Goal: Task Accomplishment & Management: Use online tool/utility

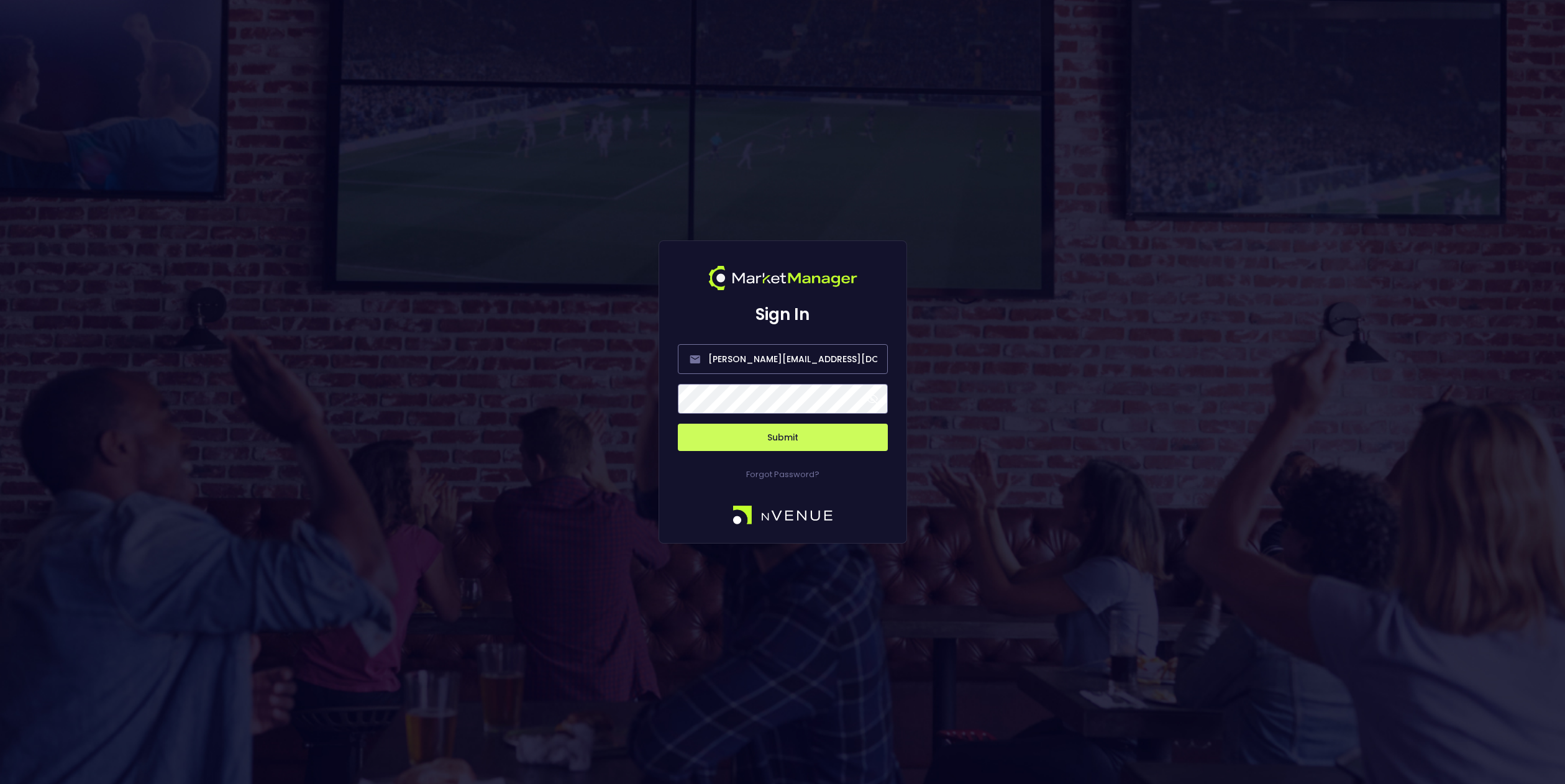
click at [877, 398] on span at bounding box center [872, 398] width 11 height 11
click at [810, 443] on button "Submit" at bounding box center [782, 437] width 210 height 27
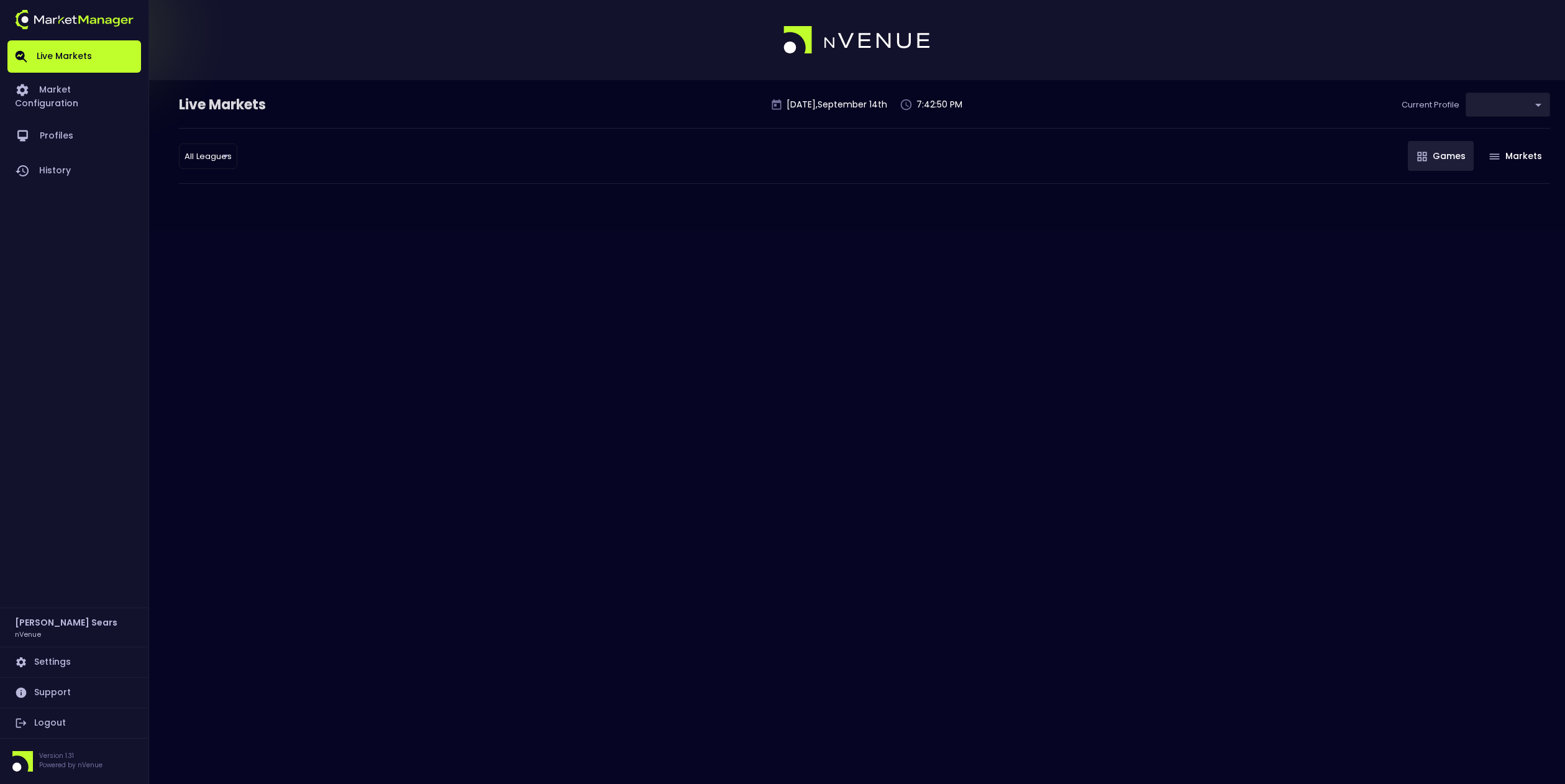
type input "0d810fa5-e353-4d9c-b11d-31f095cae871"
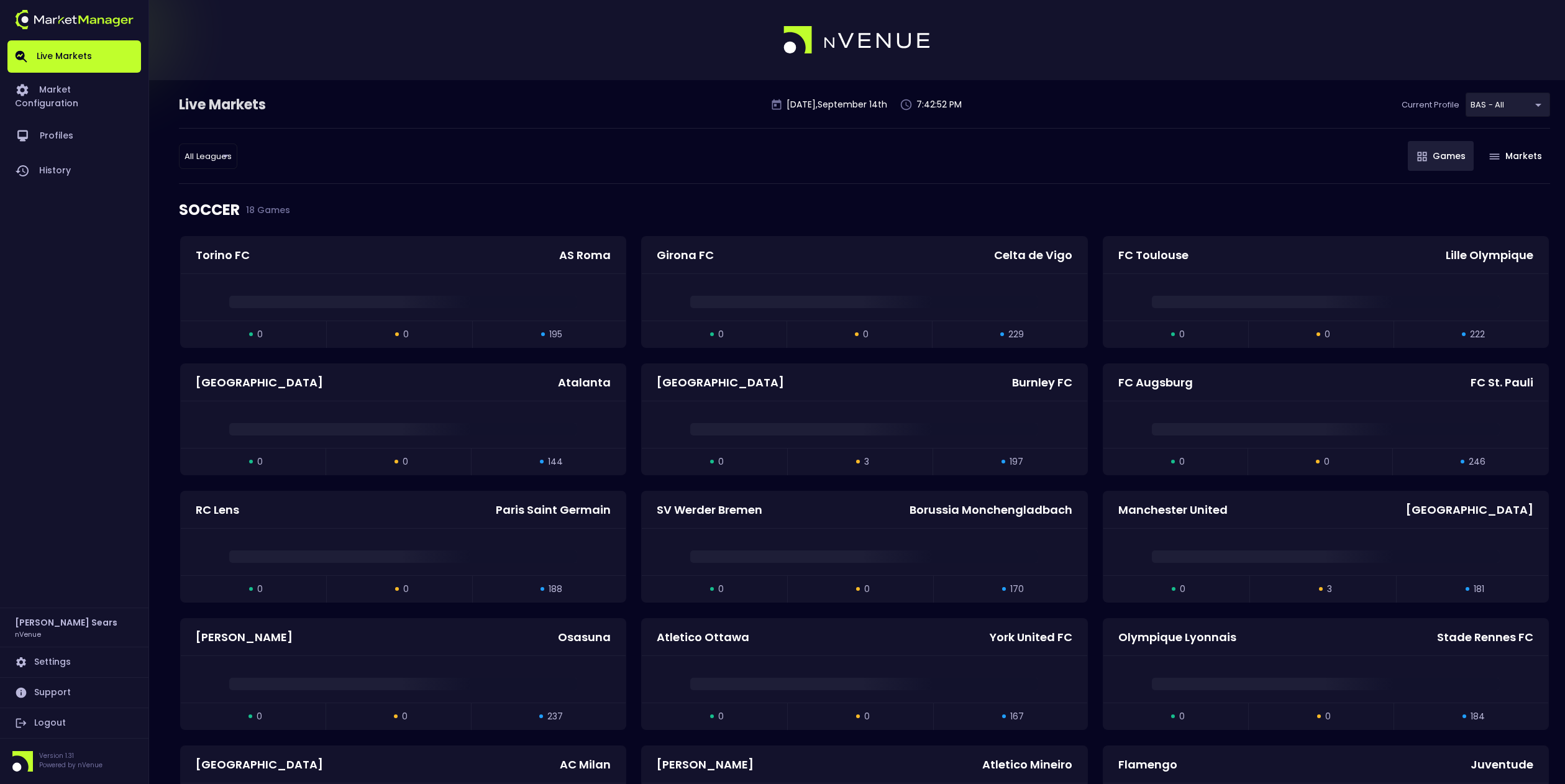
click at [278, 211] on span "18 Games" at bounding box center [265, 209] width 50 height 10
click at [162, 226] on li "MLB" at bounding box center [207, 225] width 136 height 25
type input "MLB"
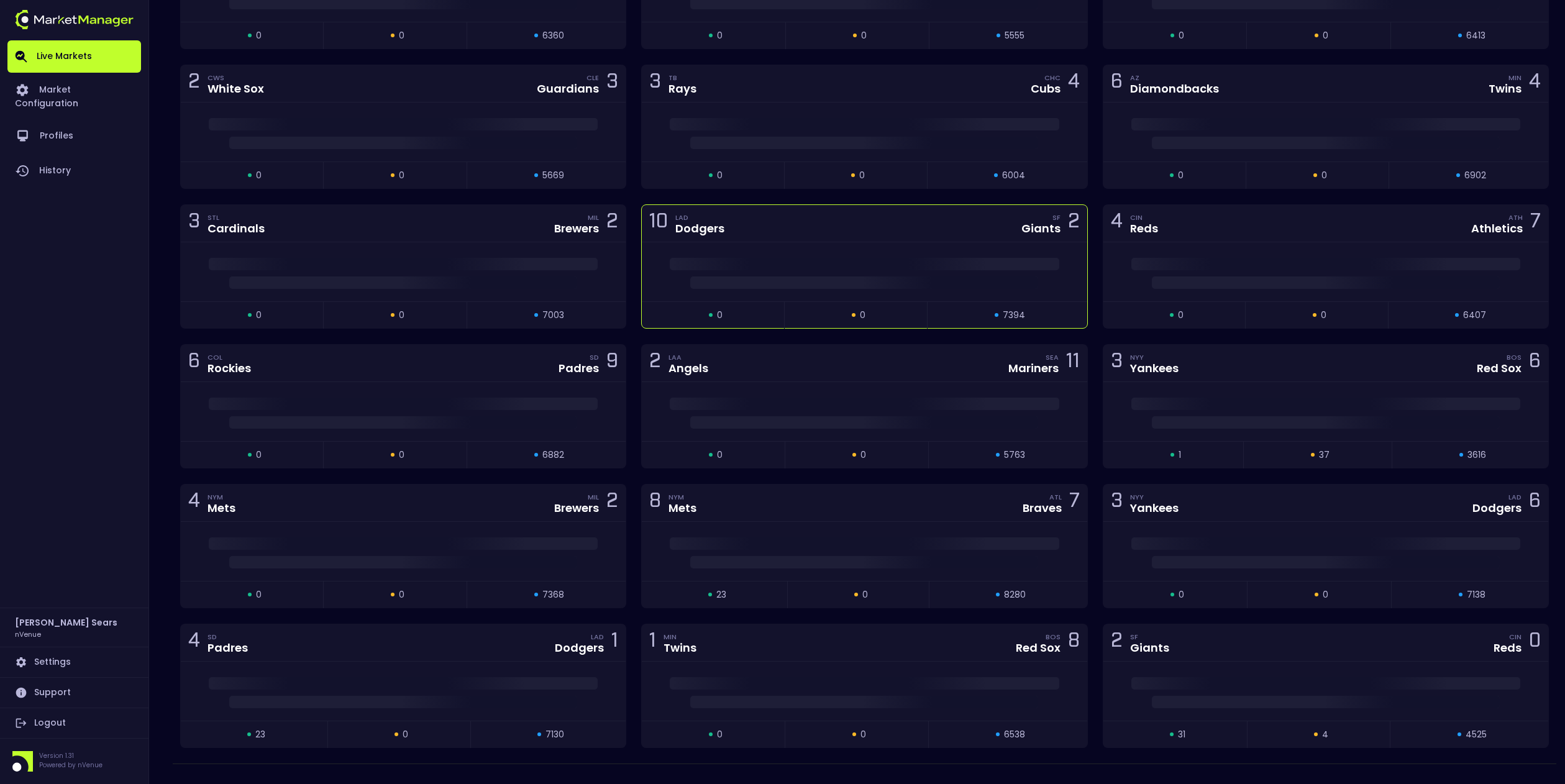
scroll to position [451, 0]
click at [1183, 398] on span at bounding box center [1325, 403] width 389 height 13
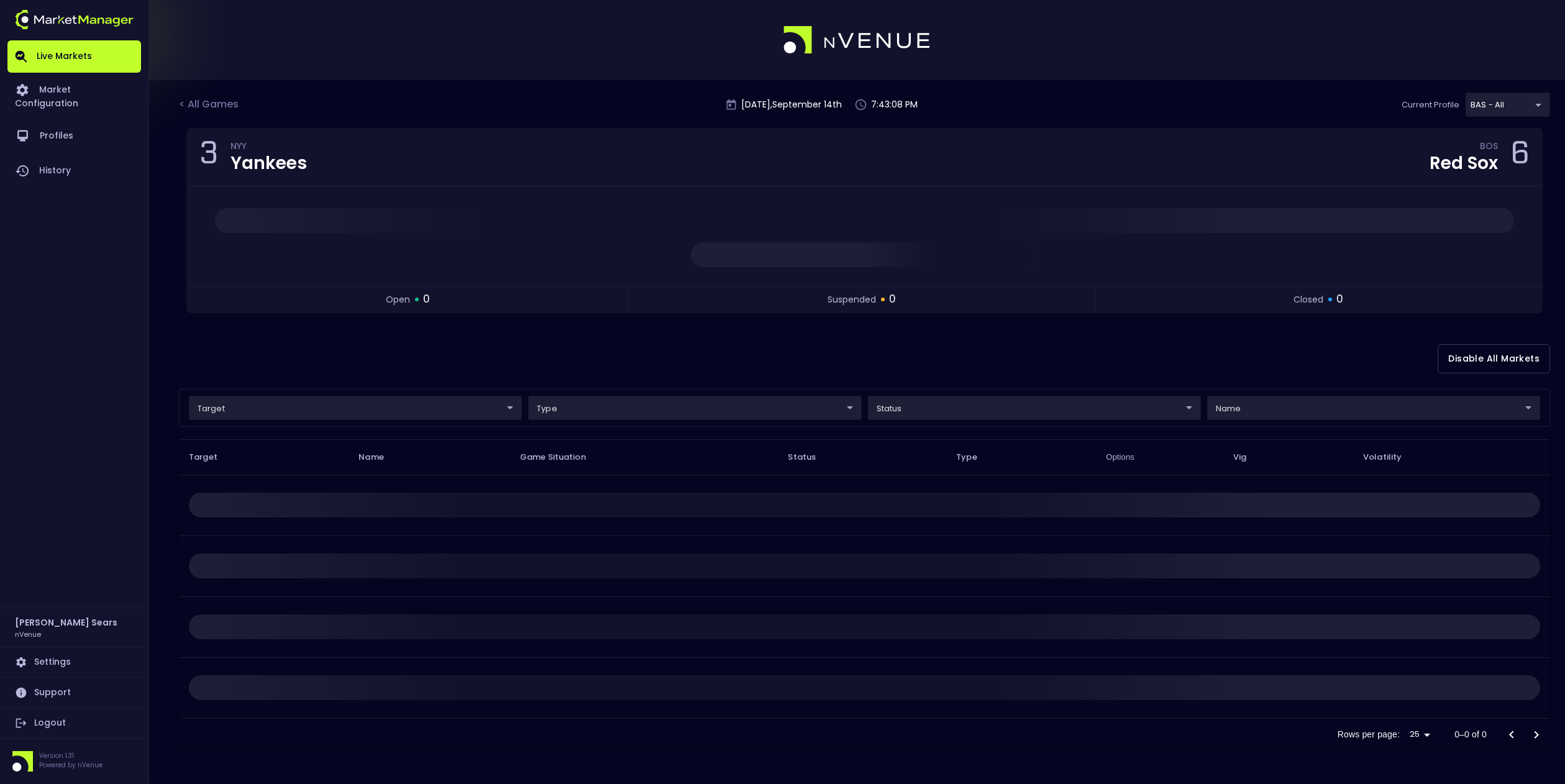
scroll to position [0, 0]
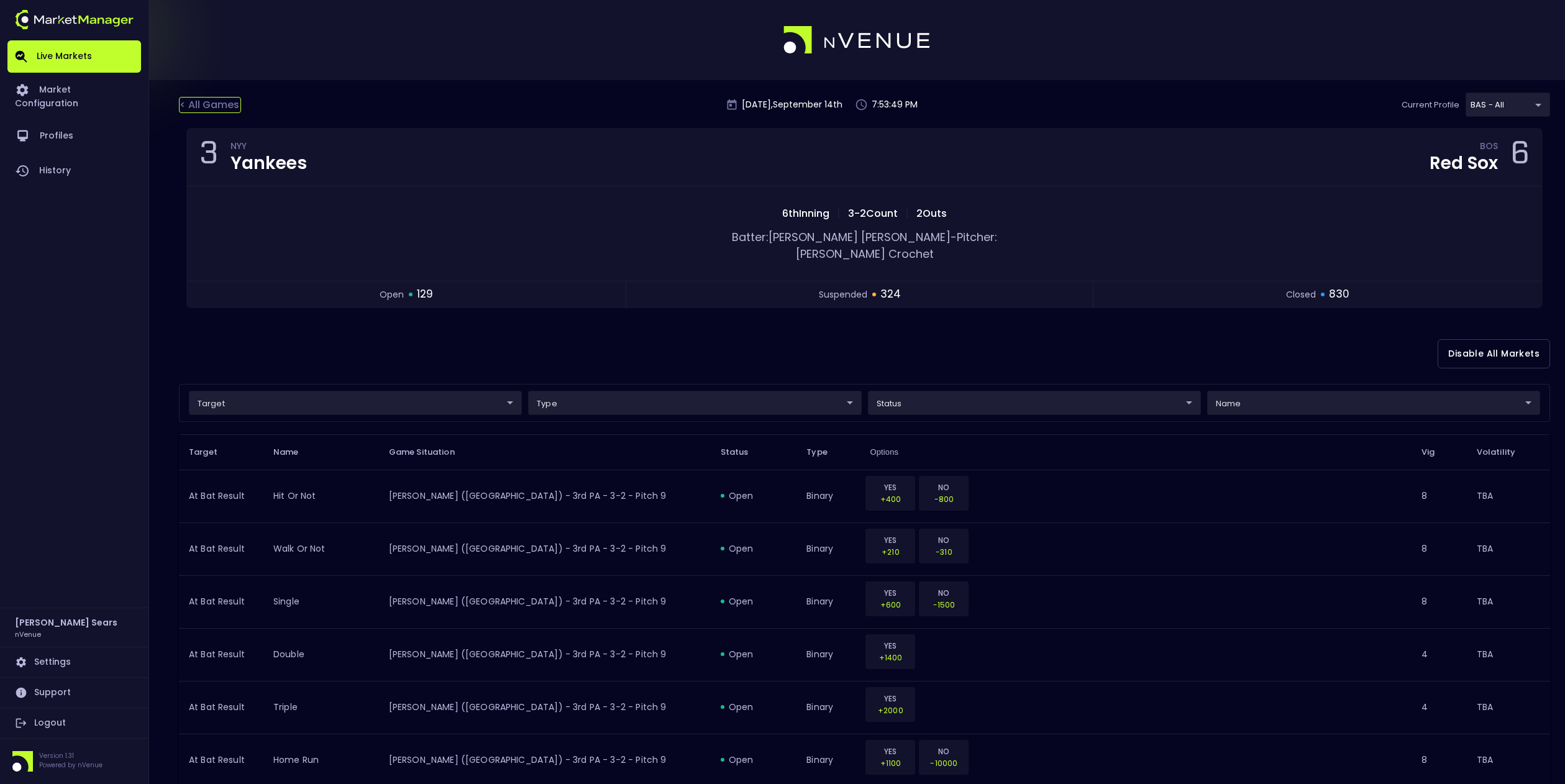
click at [217, 100] on div "< All Games" at bounding box center [209, 105] width 62 height 16
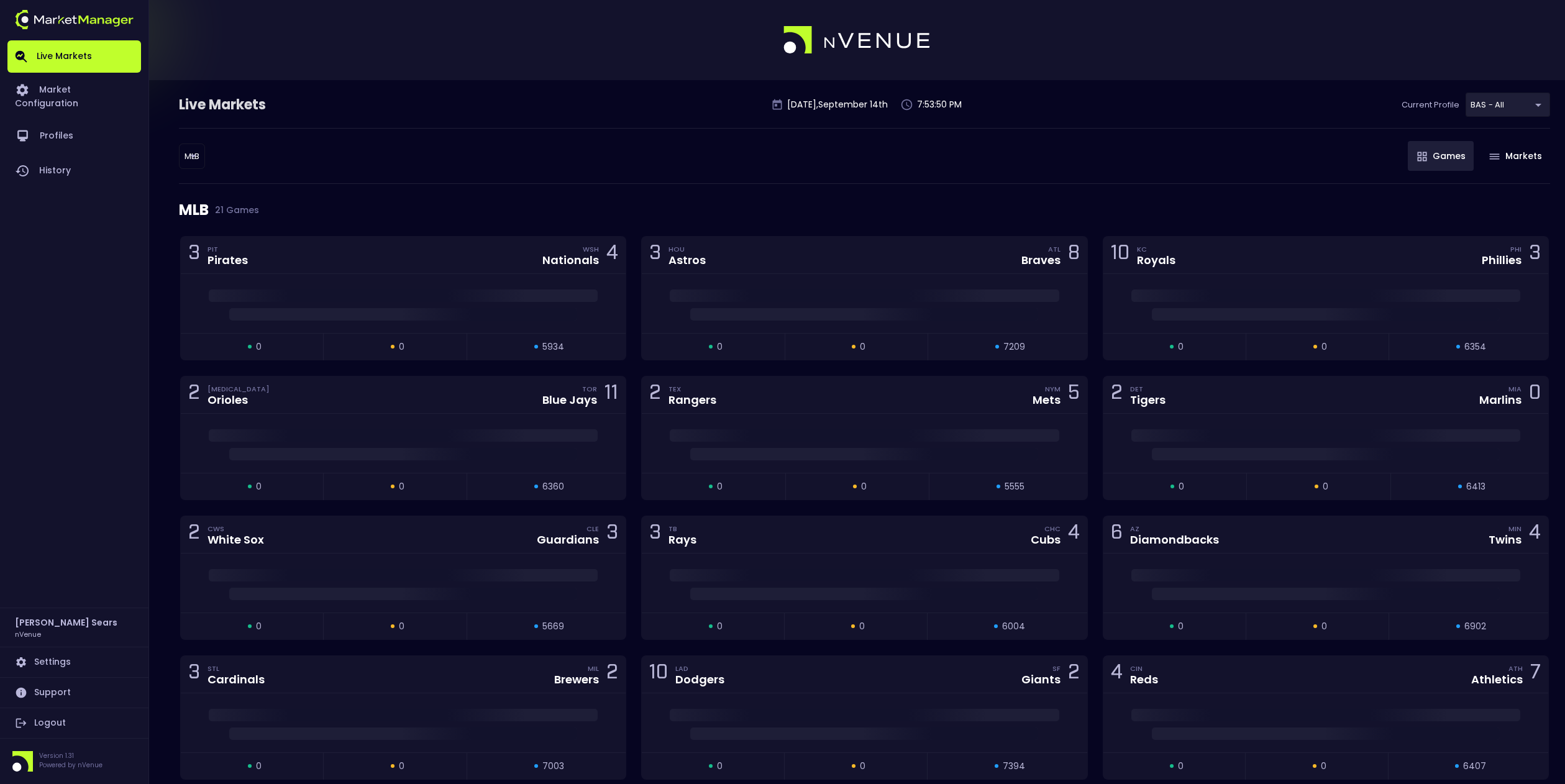
click at [199, 161] on body "Live Markets Market Configuration Profiles History [PERSON_NAME] nVenue Setting…" at bounding box center [782, 631] width 1565 height 1261
click at [156, 248] on li "NFL" at bounding box center [192, 250] width 136 height 25
type input "NFL"
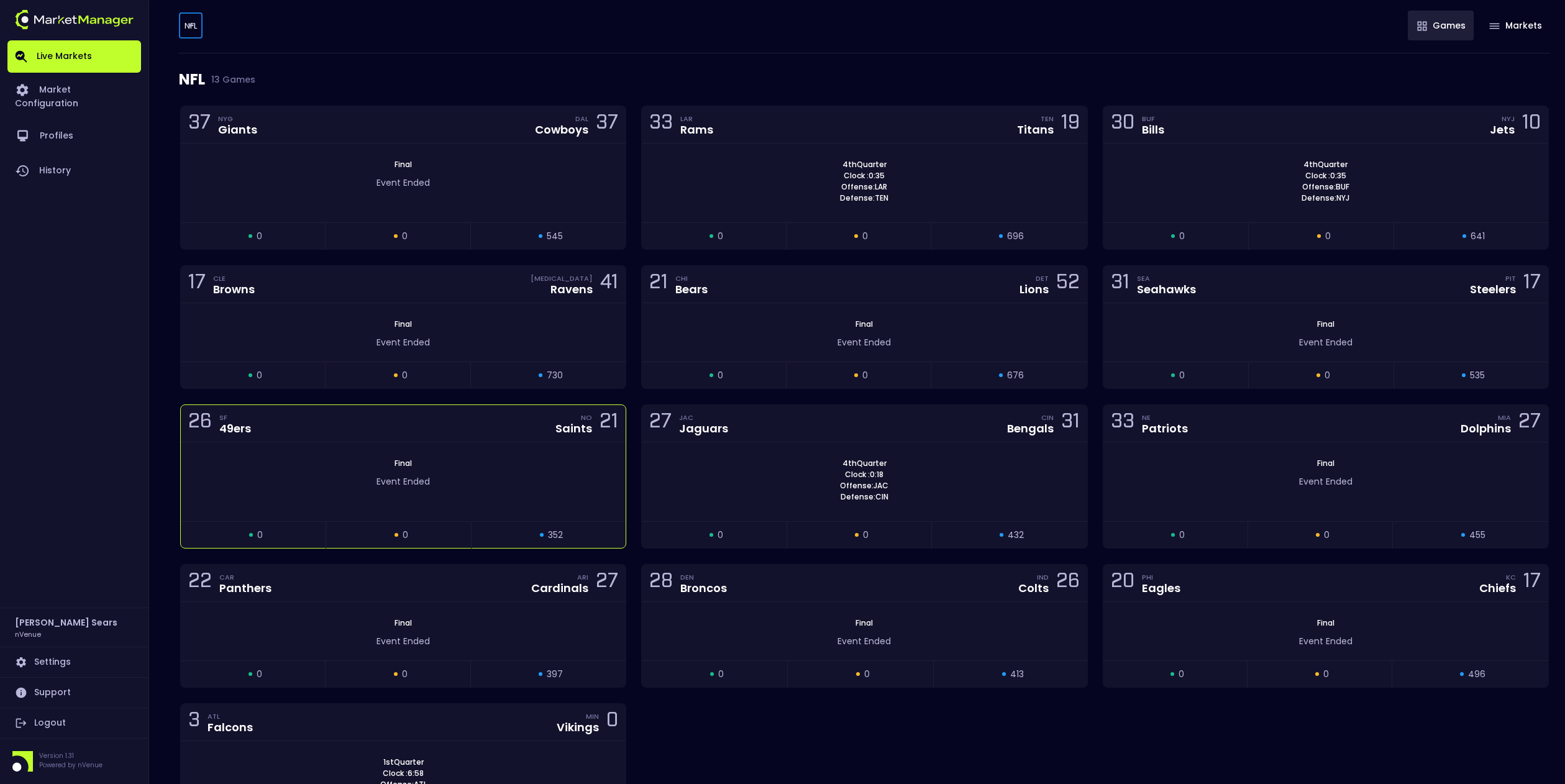
scroll to position [257, 0]
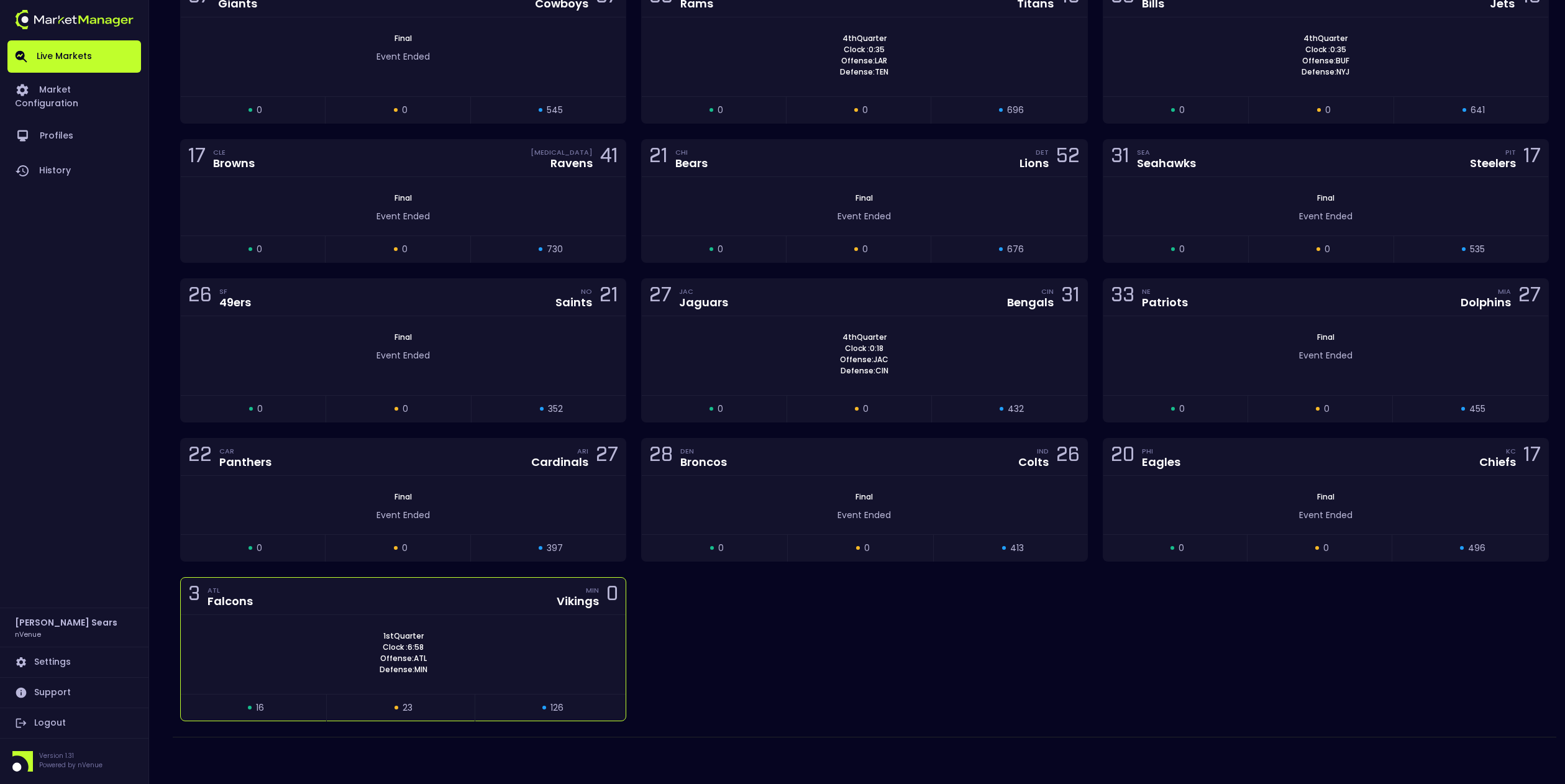
click at [526, 614] on div "3 ATL Falcons MIN Vikings 0" at bounding box center [403, 597] width 445 height 38
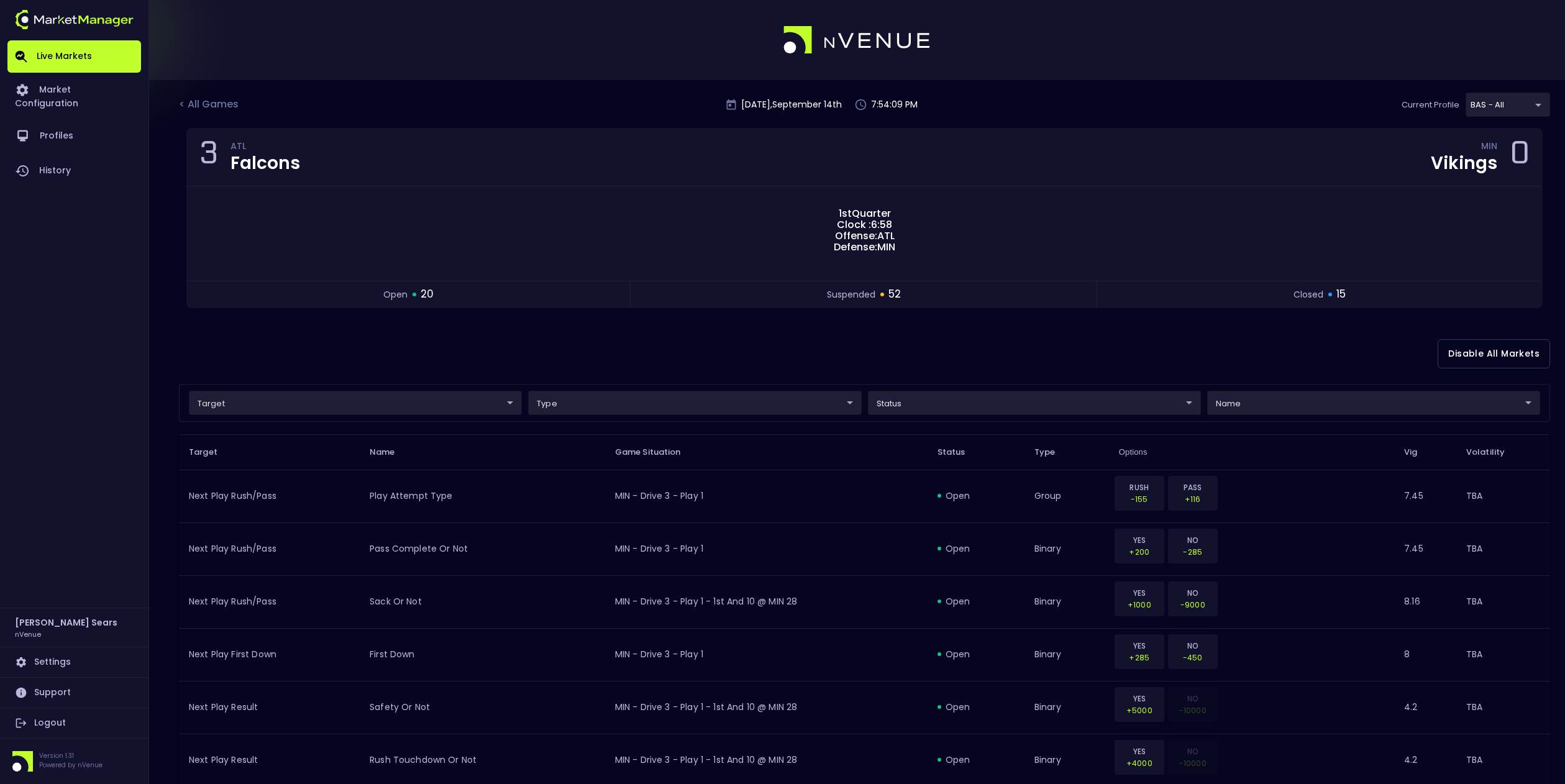
click at [455, 354] on div "Disable All Markets" at bounding box center [864, 353] width 1371 height 60
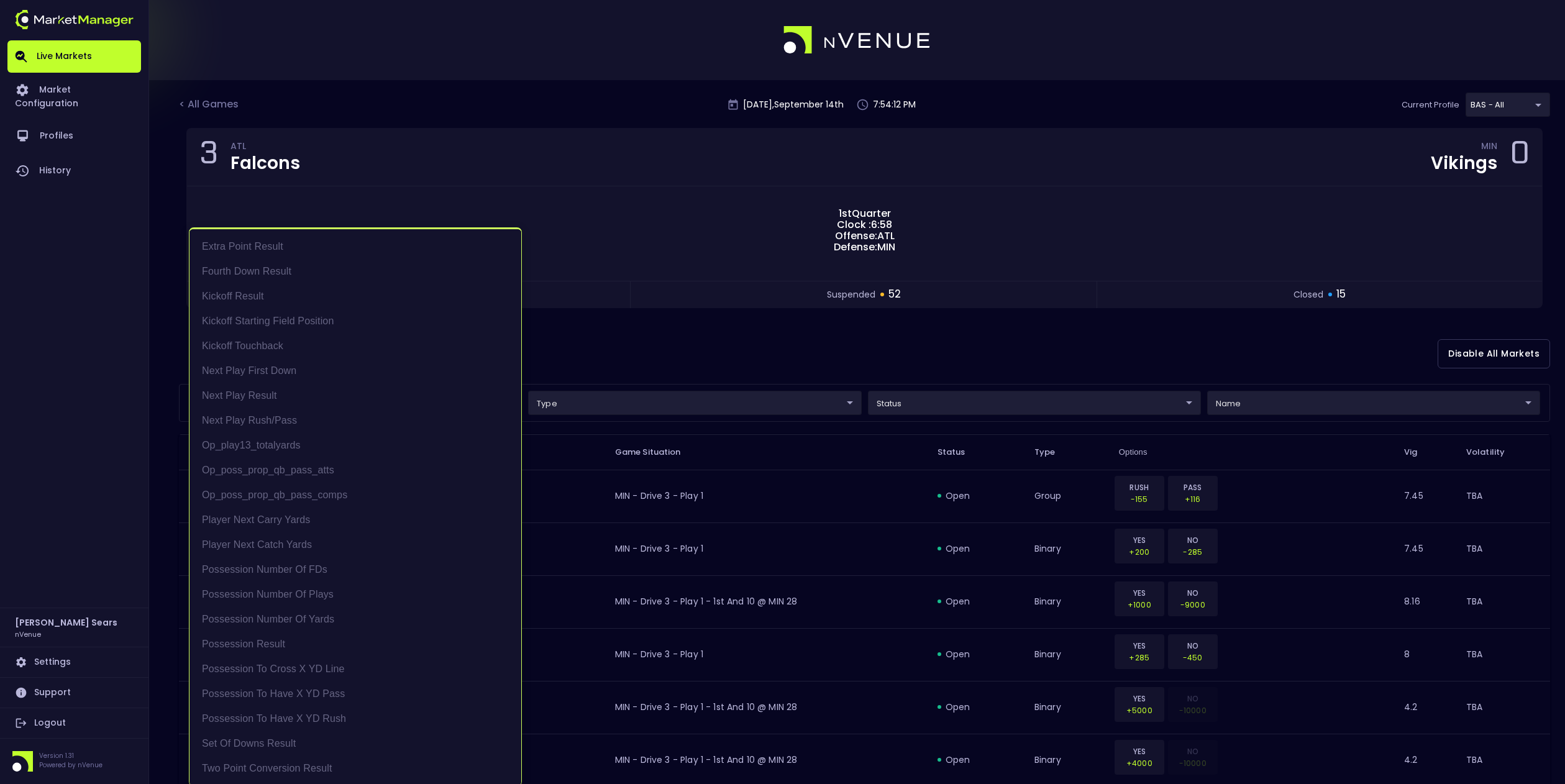
click at [255, 642] on li "Possession Result" at bounding box center [355, 644] width 332 height 25
type input "Possession Result"
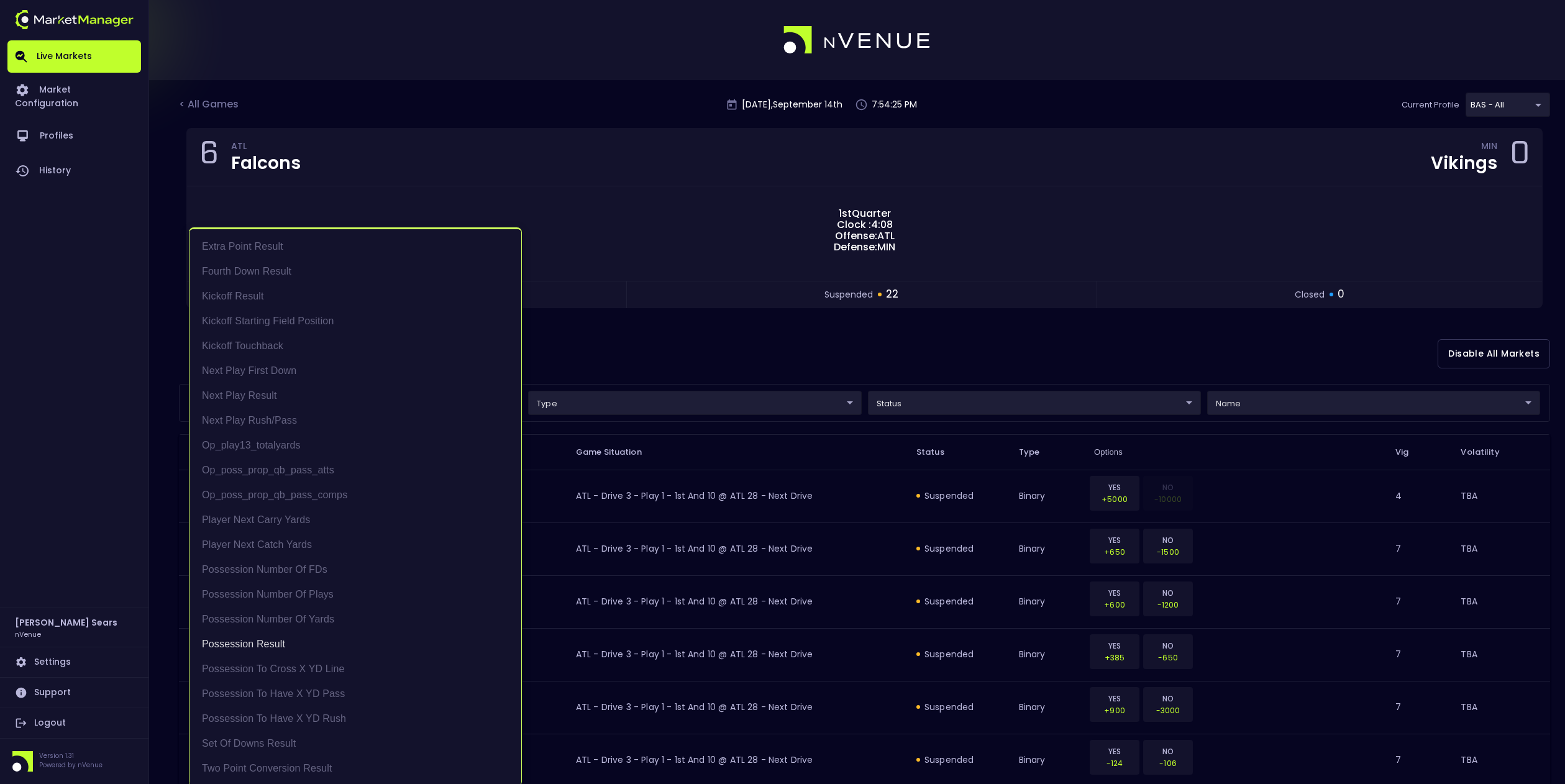
scroll to position [2, 0]
click at [605, 333] on div at bounding box center [782, 392] width 1565 height 784
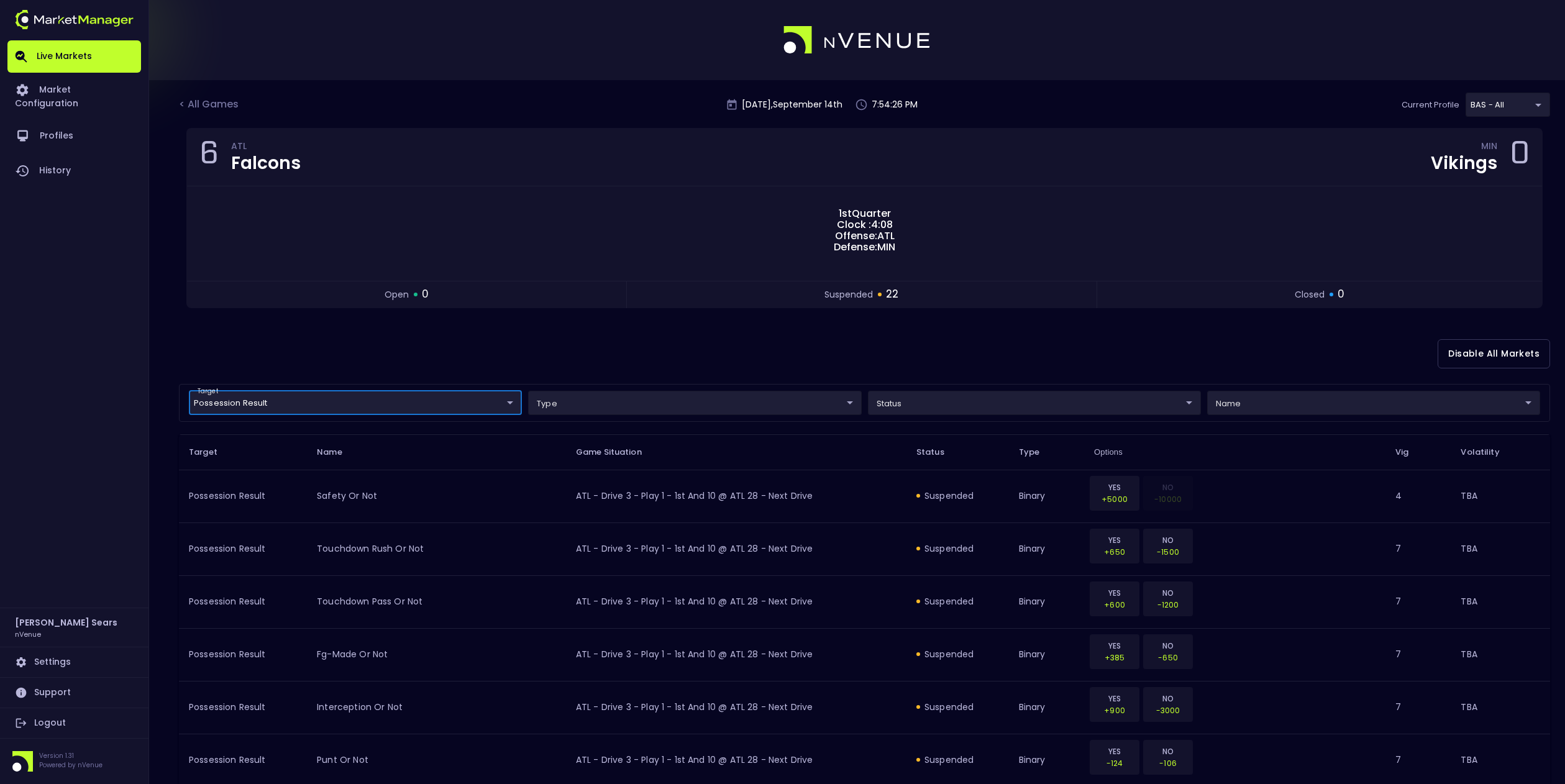
scroll to position [0, 0]
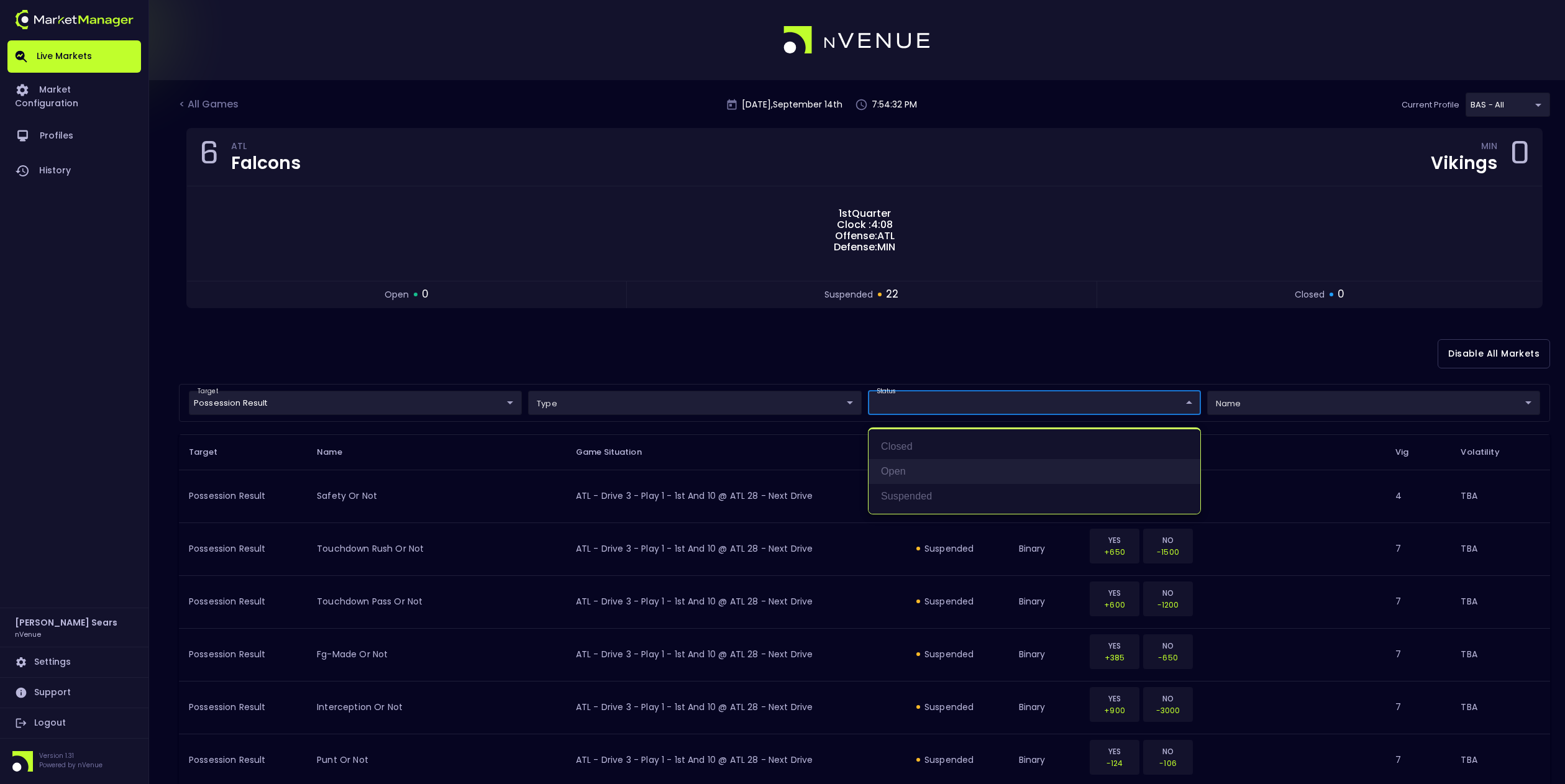
click at [905, 468] on li "open" at bounding box center [1035, 472] width 332 height 25
type input "open"
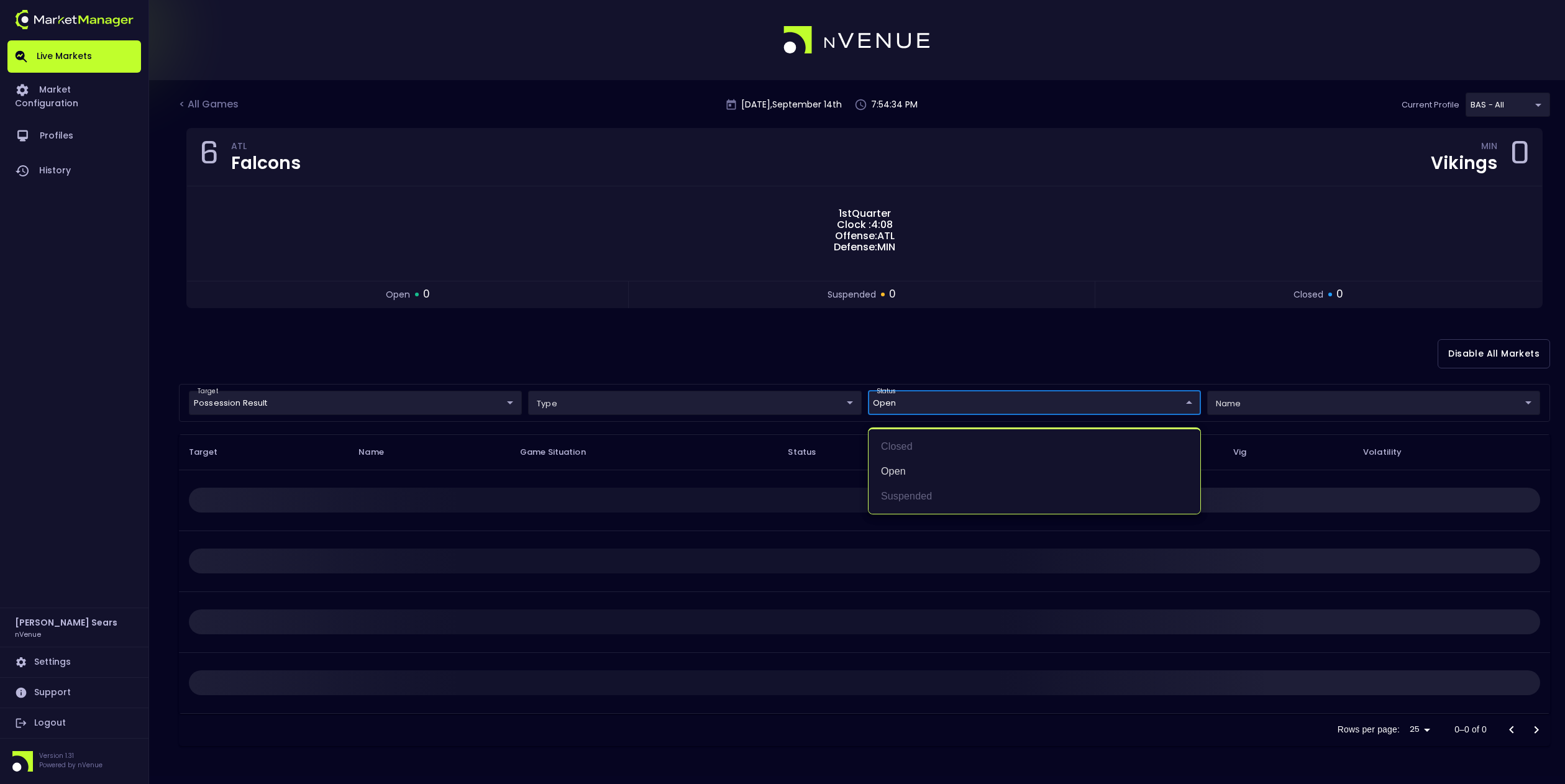
click at [766, 365] on div at bounding box center [782, 392] width 1565 height 784
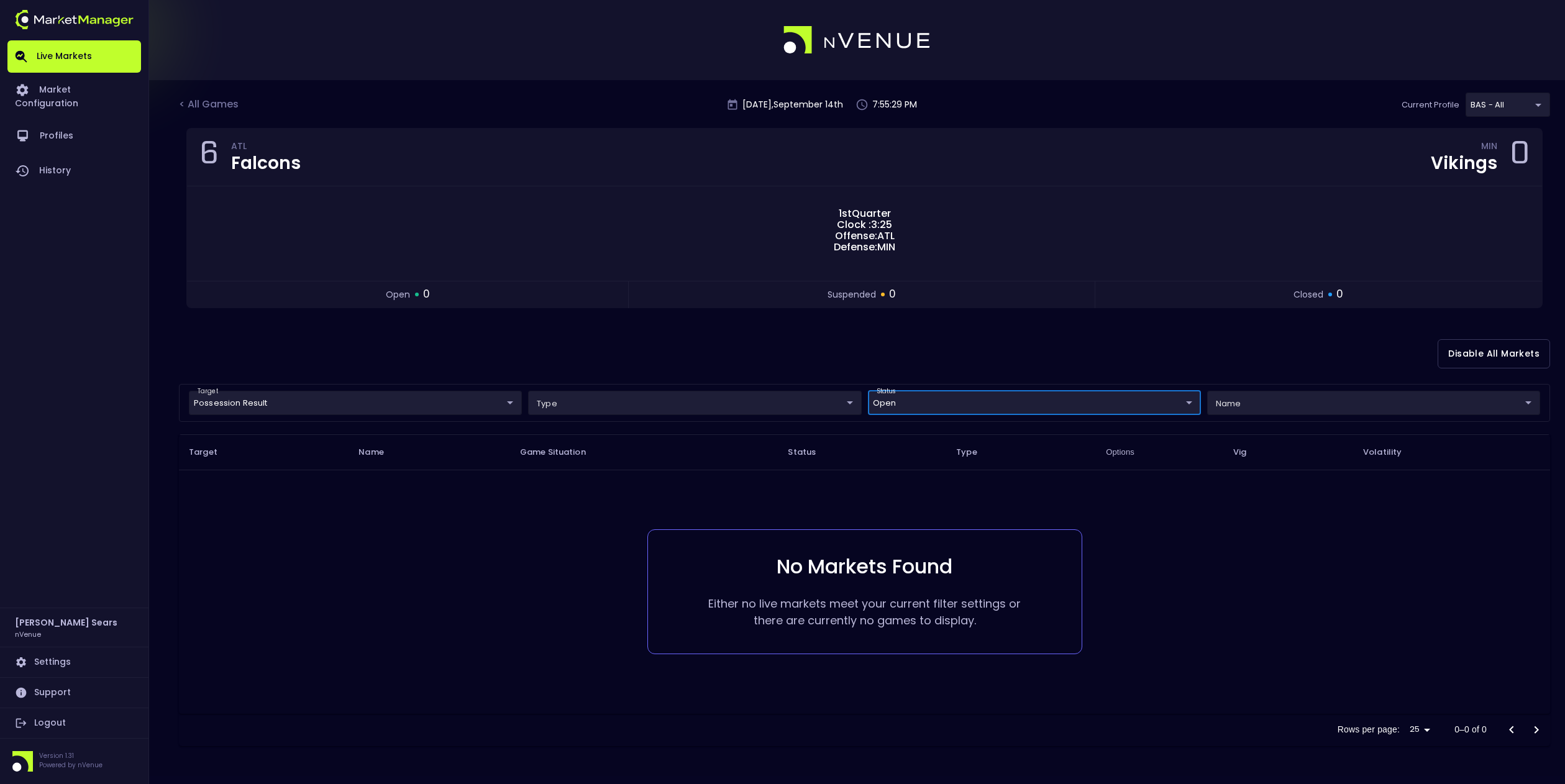
click at [517, 403] on body "Live Markets Market Configuration Profiles History [PERSON_NAME] nVenue Setting…" at bounding box center [782, 392] width 1565 height 784
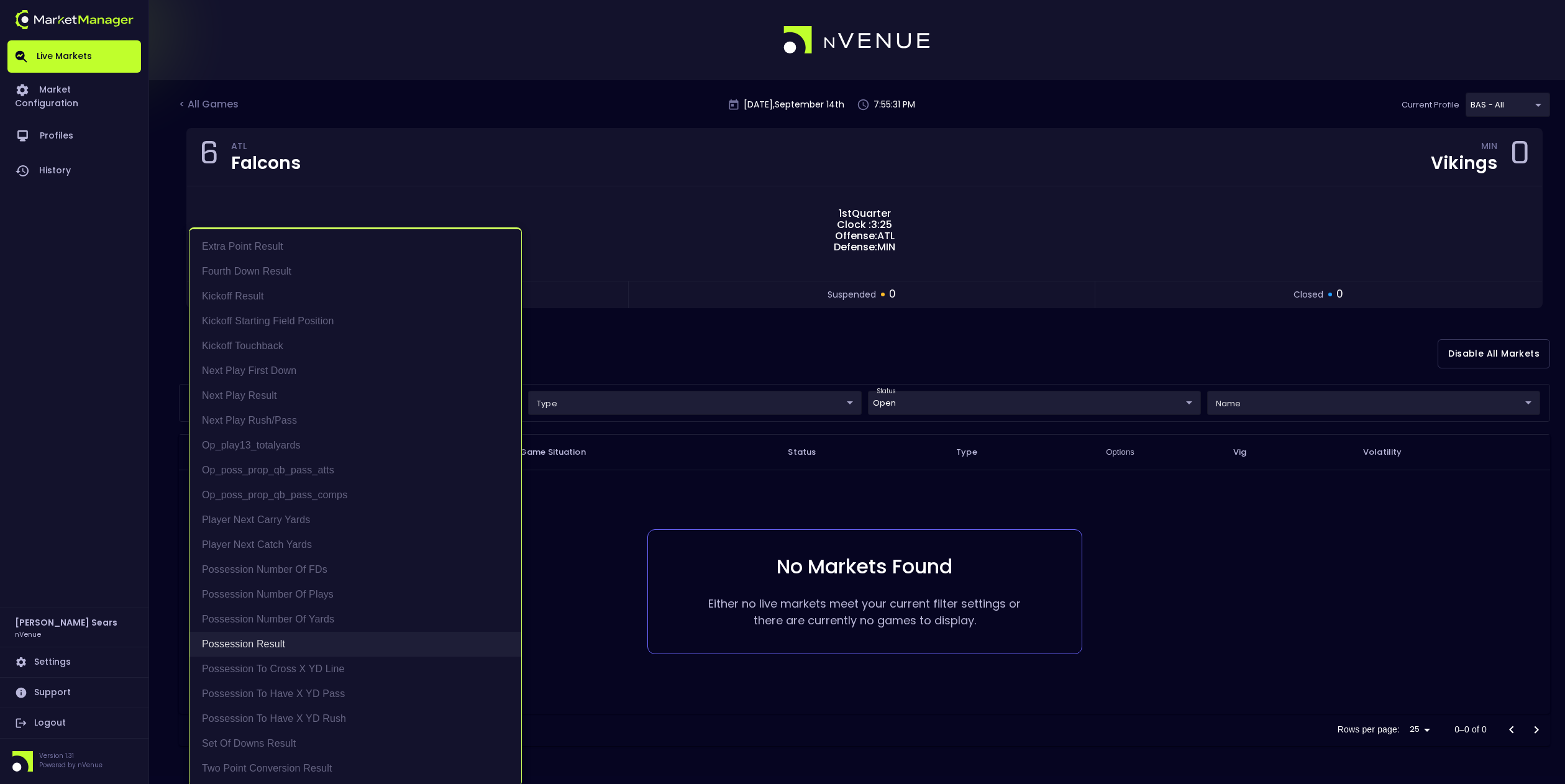
click at [273, 644] on li "Possession Result" at bounding box center [355, 644] width 332 height 25
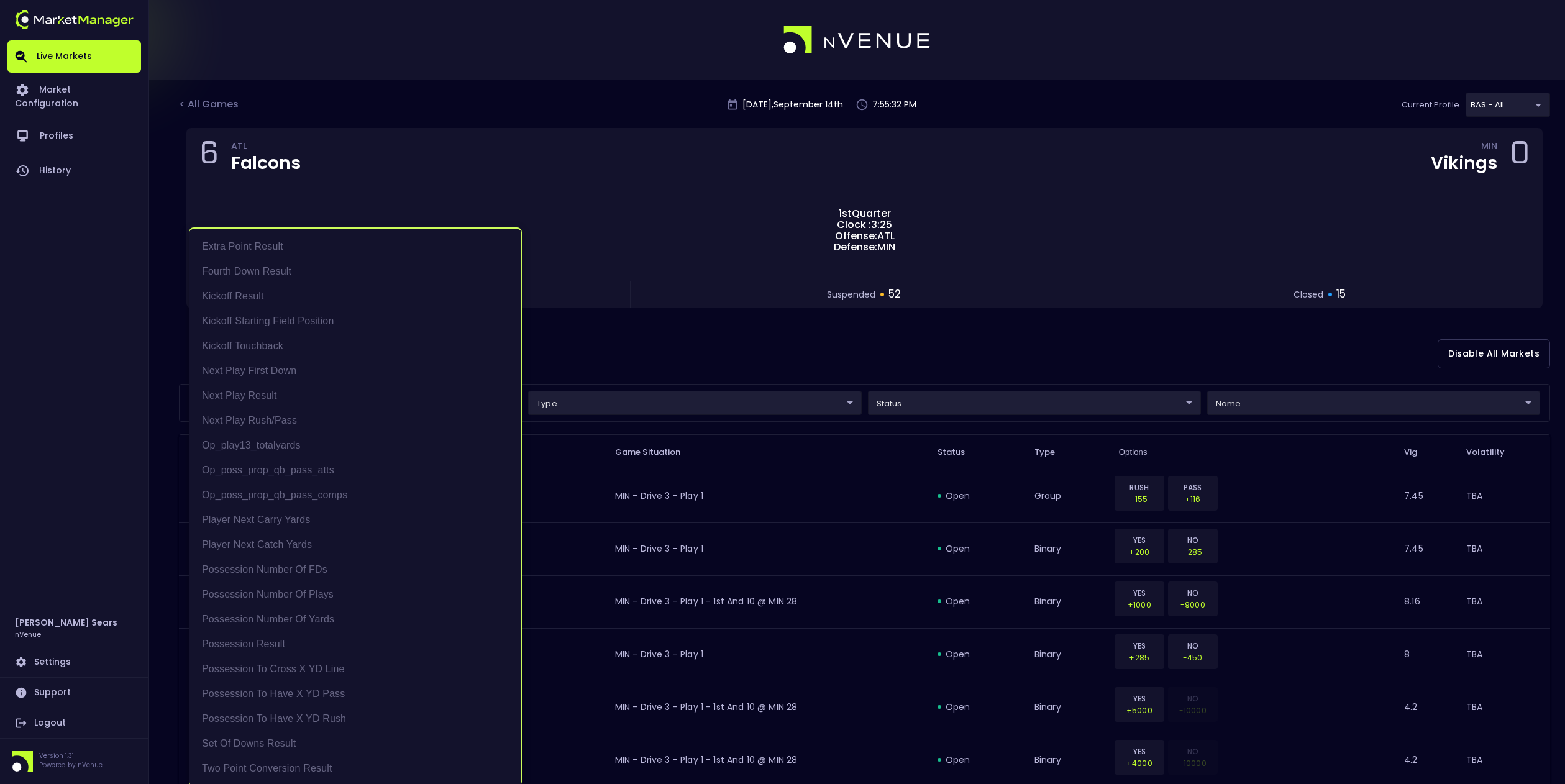
click at [928, 407] on div at bounding box center [782, 392] width 1565 height 784
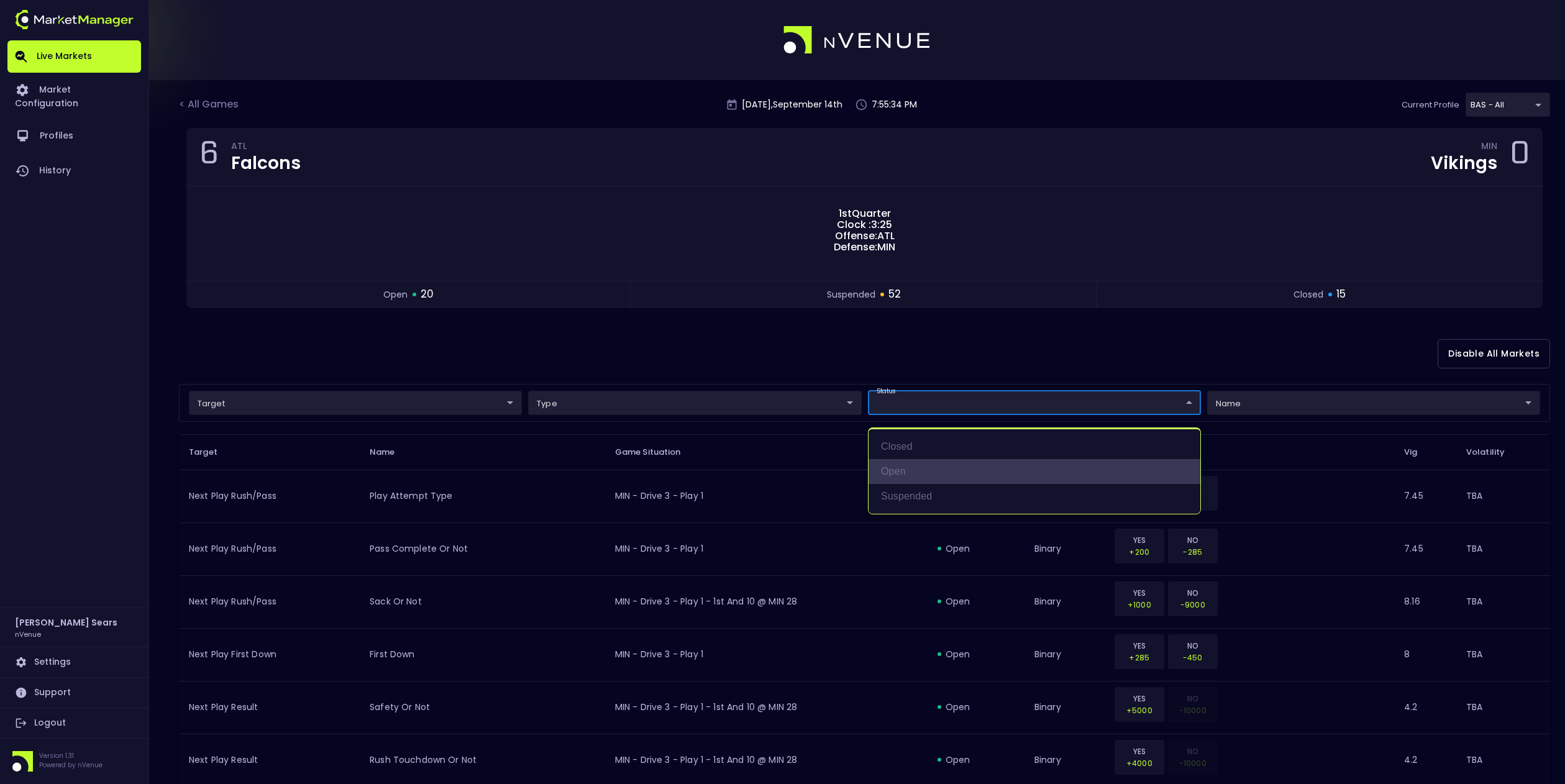
click at [904, 470] on li "open" at bounding box center [1035, 472] width 332 height 25
type input "open"
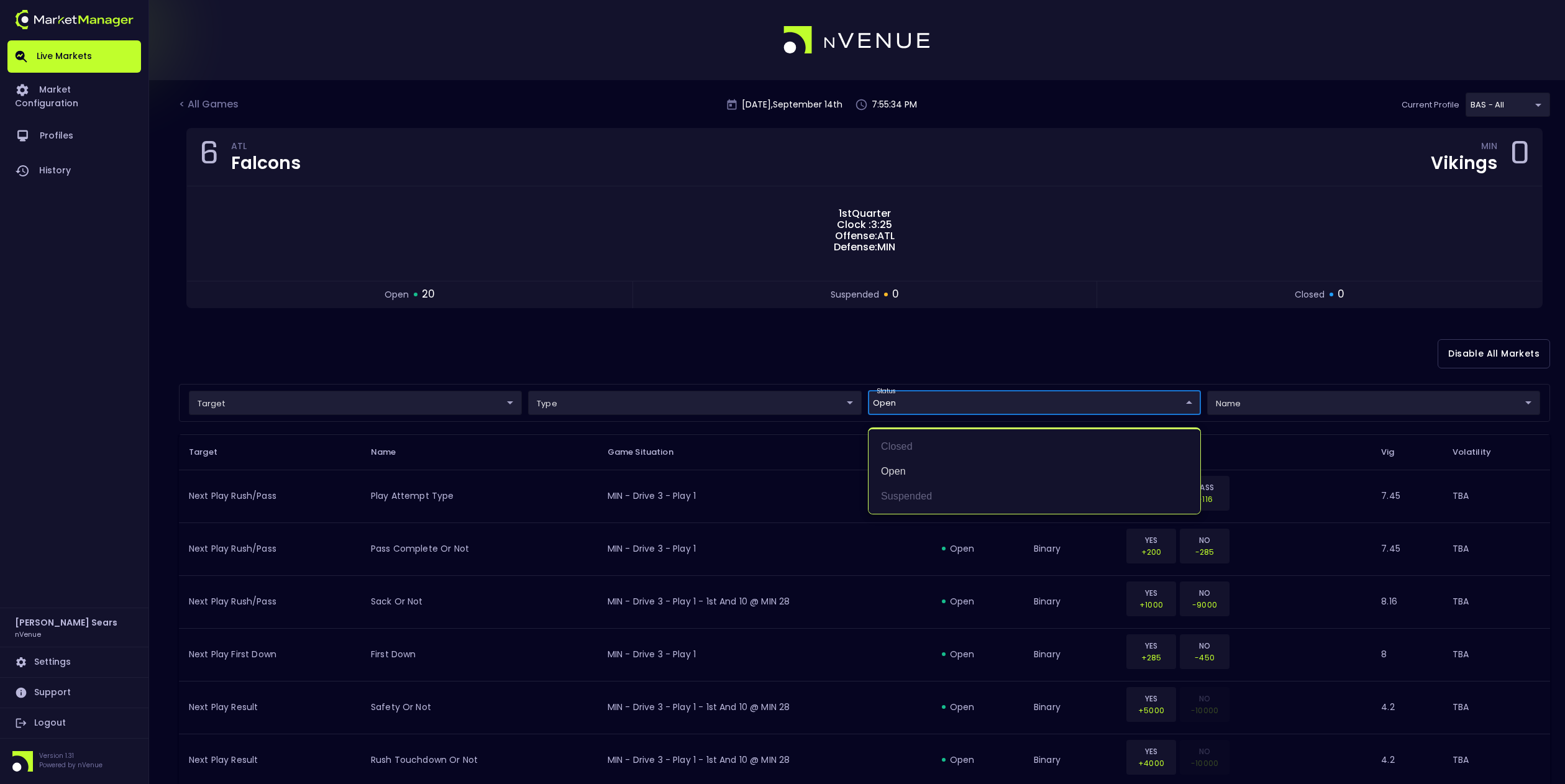
click at [790, 364] on div at bounding box center [782, 392] width 1565 height 784
